Goal: Task Accomplishment & Management: Use online tool/utility

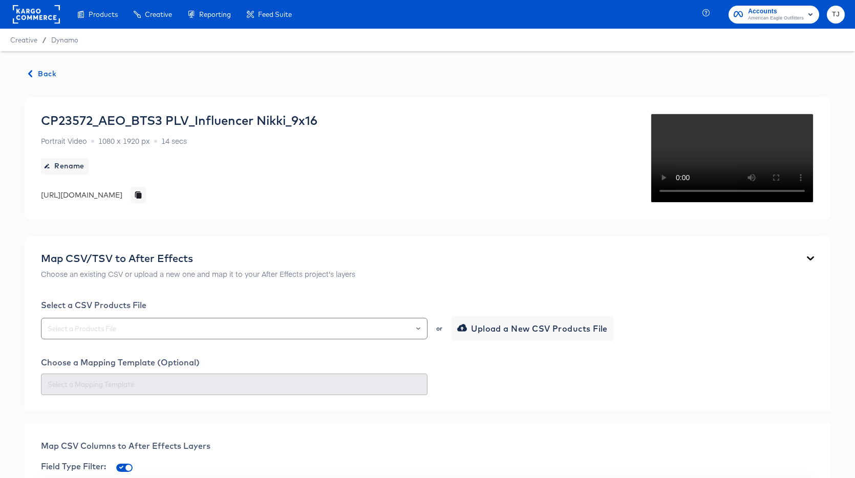
drag, startPoint x: 50, startPoint y: 12, endPoint x: 18, endPoint y: 7, distance: 31.6
click at [47, 12] on rect at bounding box center [36, 14] width 47 height 18
click at [34, 18] on rect at bounding box center [36, 14] width 47 height 18
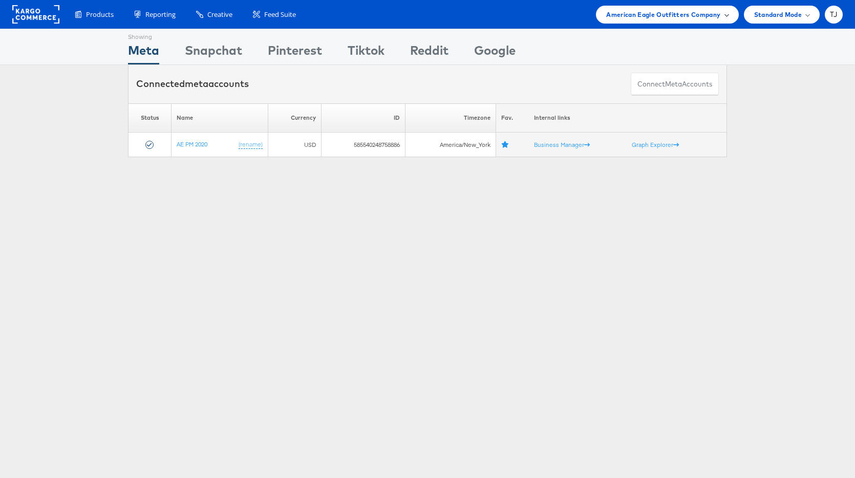
click at [660, 15] on span "American Eagle Outfitters Company" at bounding box center [663, 14] width 114 height 11
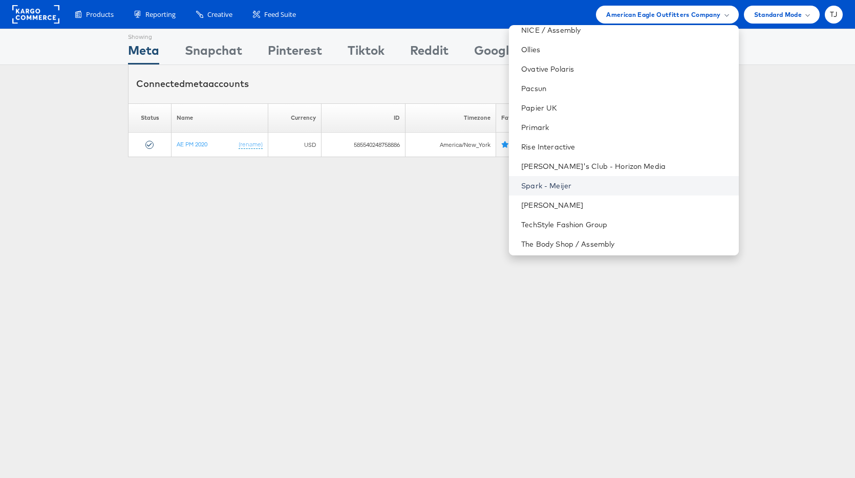
scroll to position [1213, 0]
click at [628, 202] on link "[PERSON_NAME]" at bounding box center [625, 206] width 209 height 10
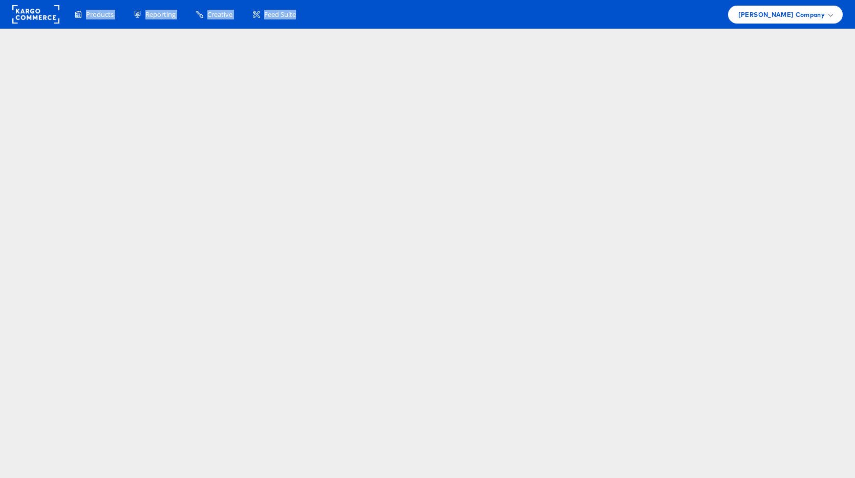
click at [630, 205] on html "Products Product Catalogs Enhance Your Product Catalog, Map Them to Publishers,…" at bounding box center [427, 239] width 855 height 478
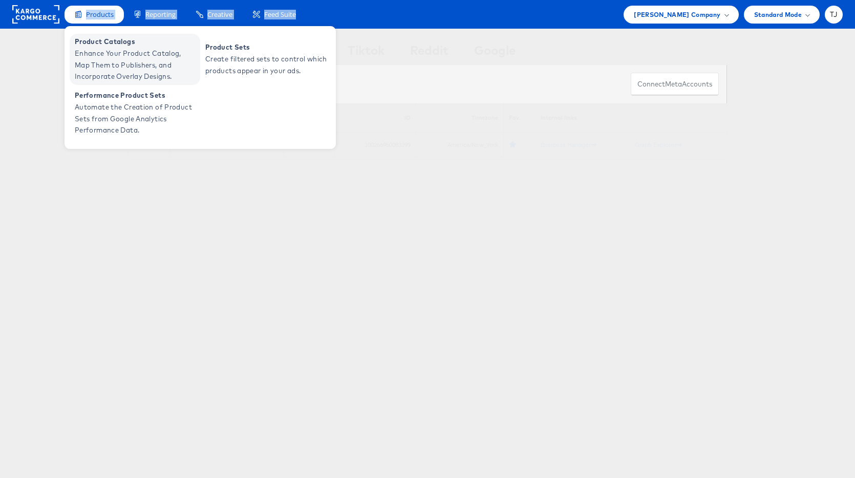
click at [86, 46] on span "Product Catalogs" at bounding box center [136, 42] width 123 height 12
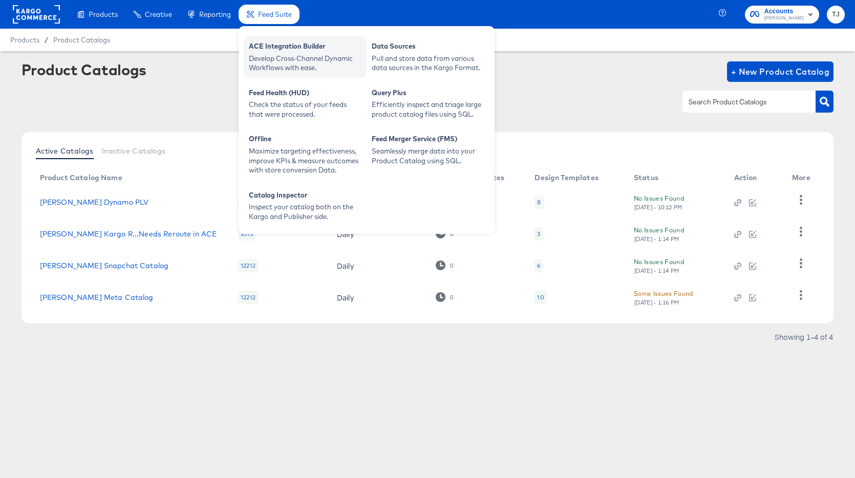
click at [282, 65] on div "Develop Cross-Channel Dynamic Workflows with ease." at bounding box center [305, 63] width 113 height 19
